Goal: Book appointment/travel/reservation

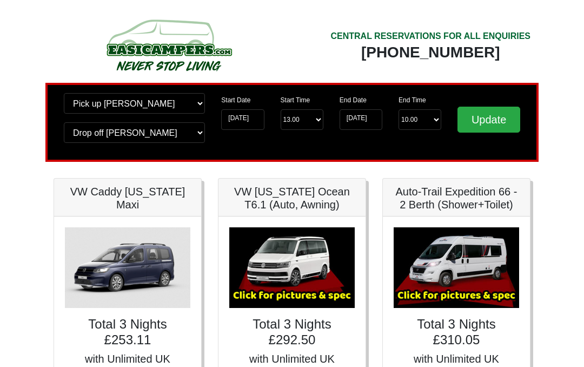
click at [490, 115] on input "Update" at bounding box center [488, 120] width 63 height 26
click at [244, 128] on input "[DATE]" at bounding box center [242, 119] width 43 height 21
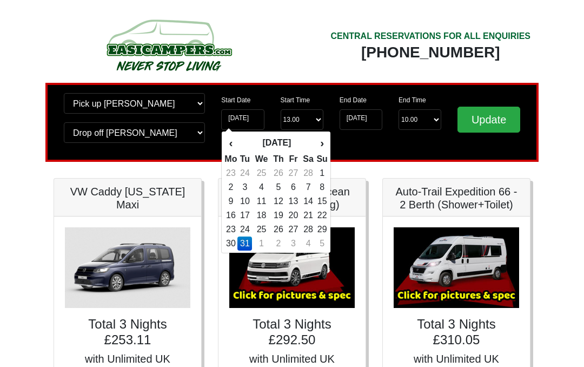
click at [323, 147] on th "›" at bounding box center [322, 143] width 12 height 18
click at [327, 142] on th "›" at bounding box center [322, 143] width 12 height 18
click at [324, 144] on th "›" at bounding box center [322, 143] width 12 height 18
click at [237, 230] on td "22" at bounding box center [231, 229] width 14 height 14
type input "22-06-2026"
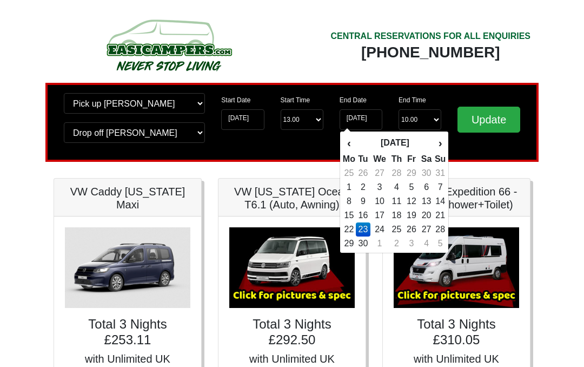
click at [456, 214] on div "Auto-Trail Expedition 66 - 2 Berth (Shower+Toilet)" at bounding box center [456, 197] width 147 height 38
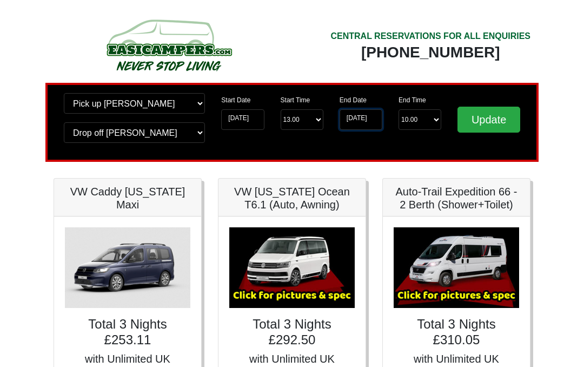
click at [374, 117] on input "23-06-2026" at bounding box center [361, 119] width 43 height 21
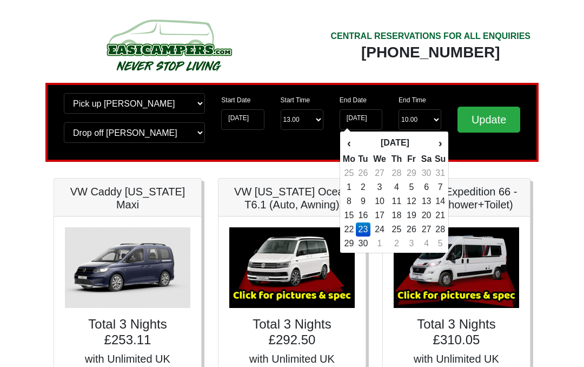
click at [376, 250] on div "‹ June 2026 › Mo Tu We Th Fr Sa Su 25 26 27 28 29 30 31 1 2 3 4 5 6 7 8 9 10 11…" at bounding box center [395, 192] width 110 height 122
click at [444, 227] on td "28" at bounding box center [440, 229] width 12 height 14
type input "28-06-2026"
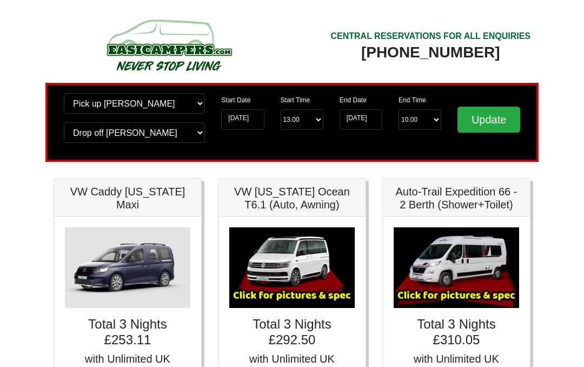
click at [497, 113] on input "Update" at bounding box center [488, 120] width 63 height 26
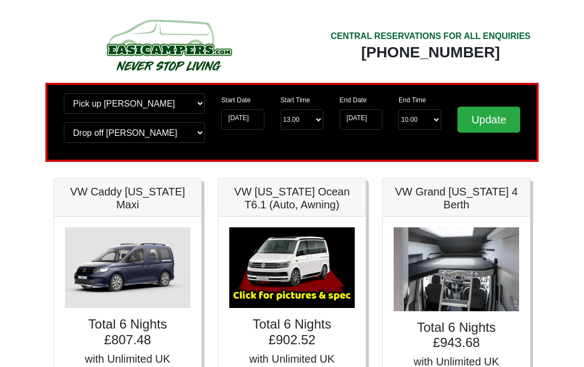
click at [485, 124] on input "Update" at bounding box center [488, 120] width 63 height 26
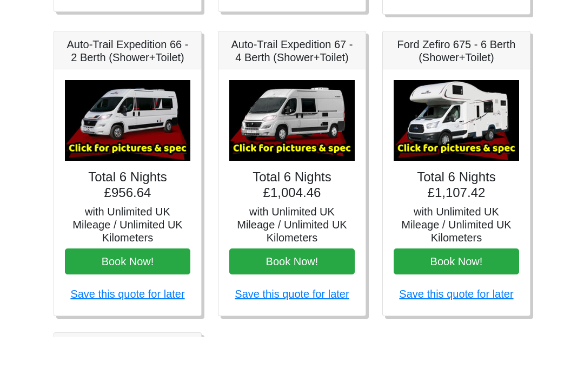
scroll to position [450, 0]
